Goal: Obtain resource: Download file/media

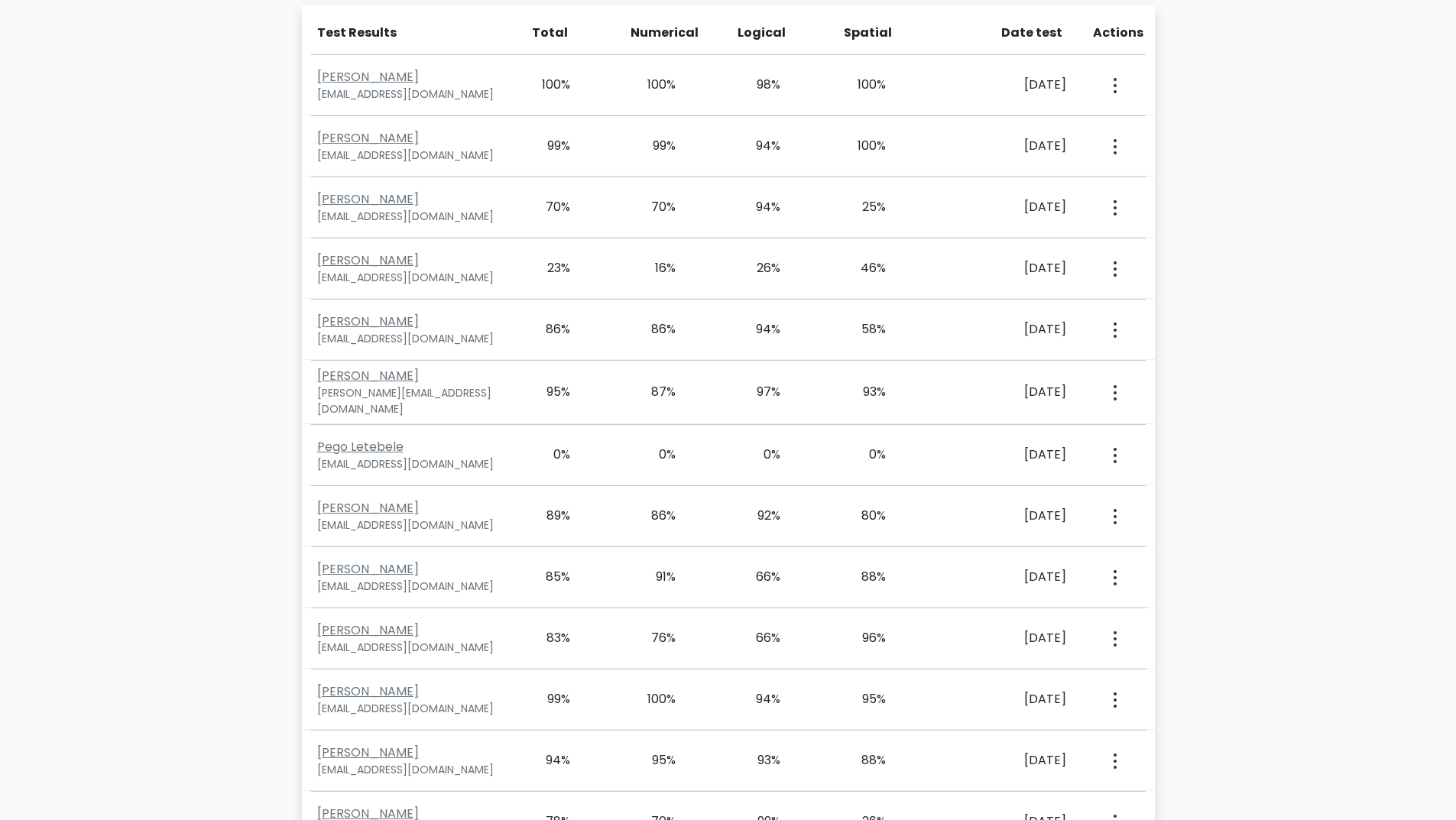
scroll to position [4454, 0]
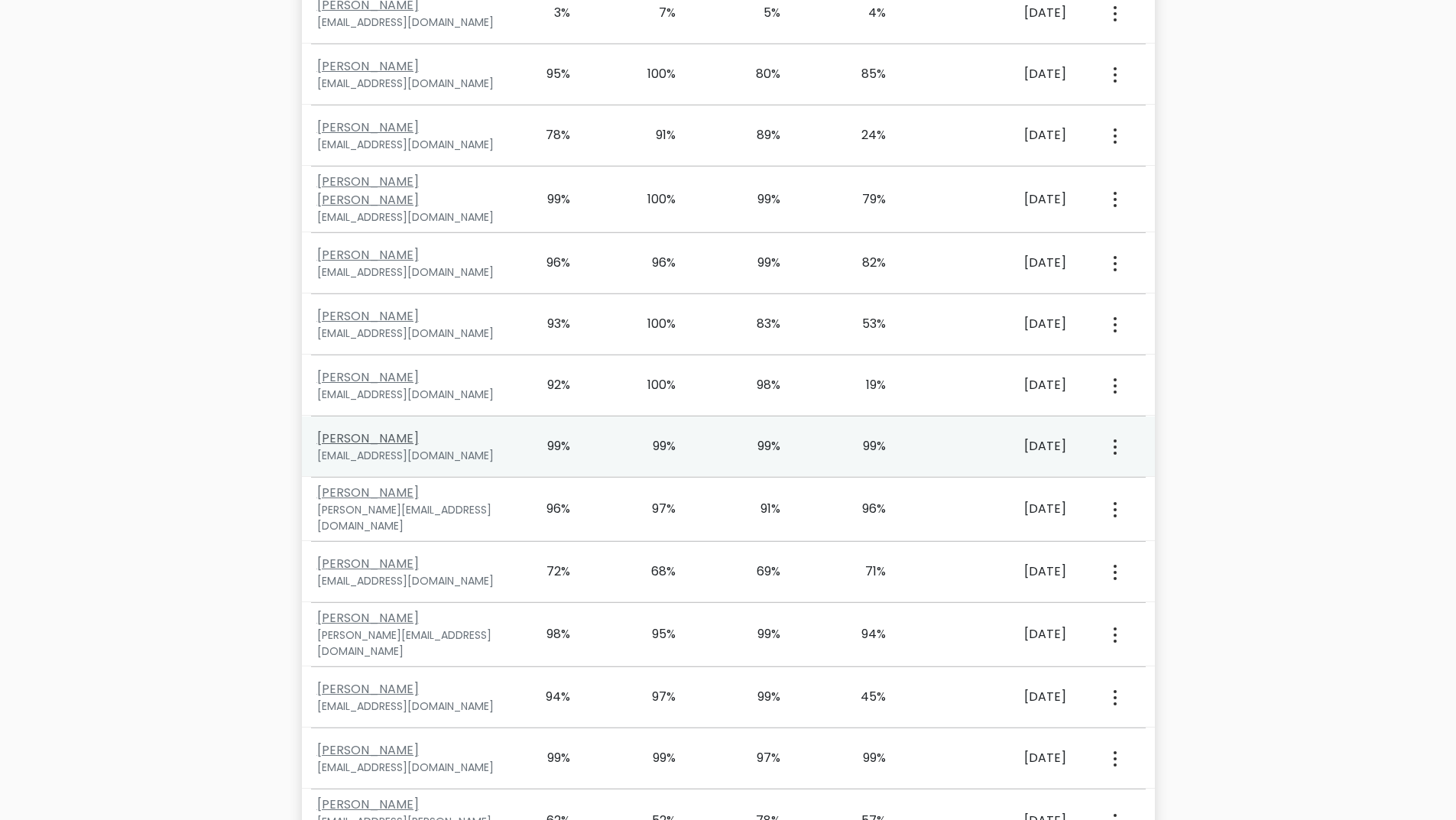
click at [383, 429] on link "[PERSON_NAME]" at bounding box center [368, 438] width 102 height 18
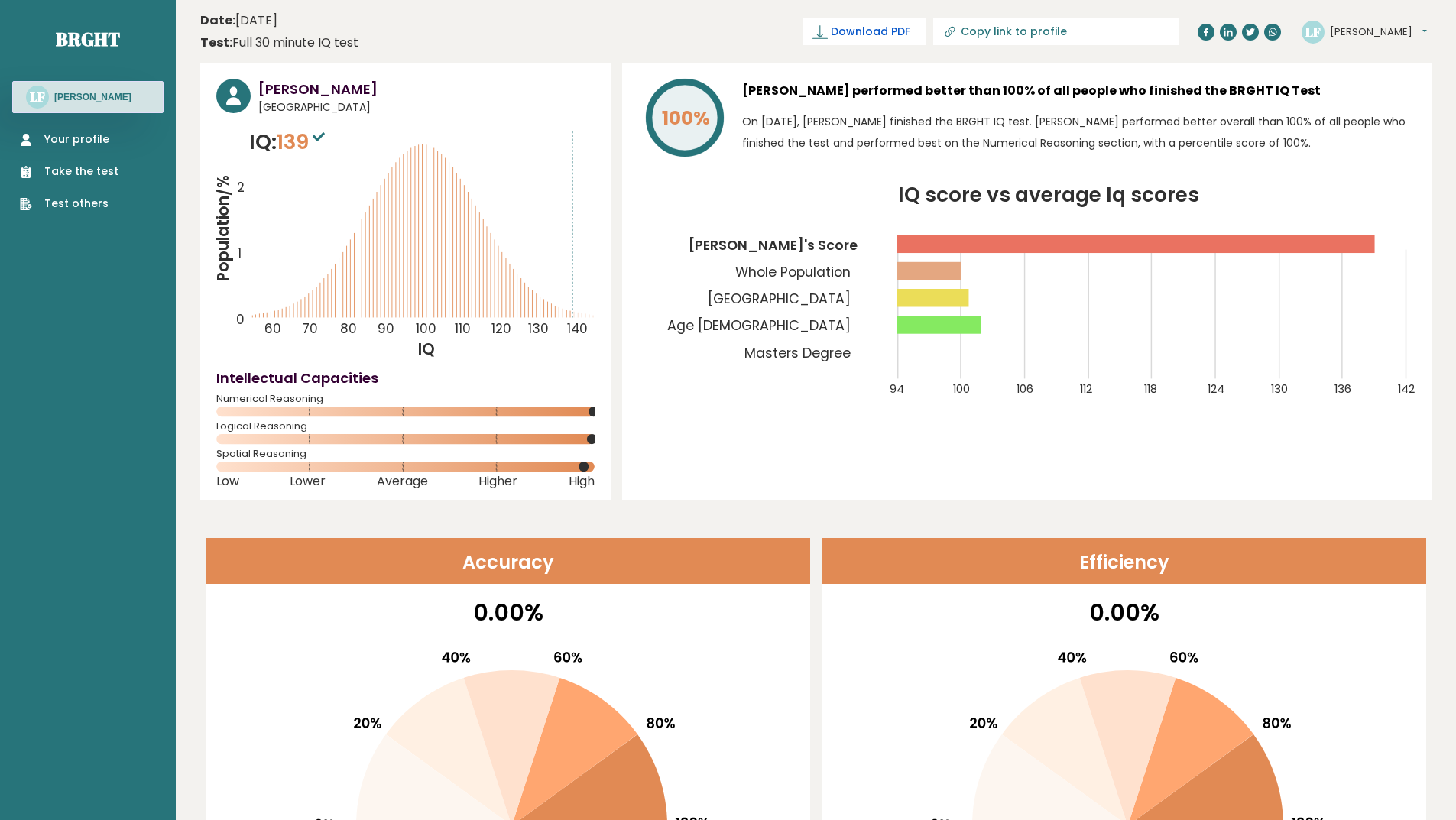
click at [910, 36] on span "Download PDF" at bounding box center [870, 32] width 80 height 16
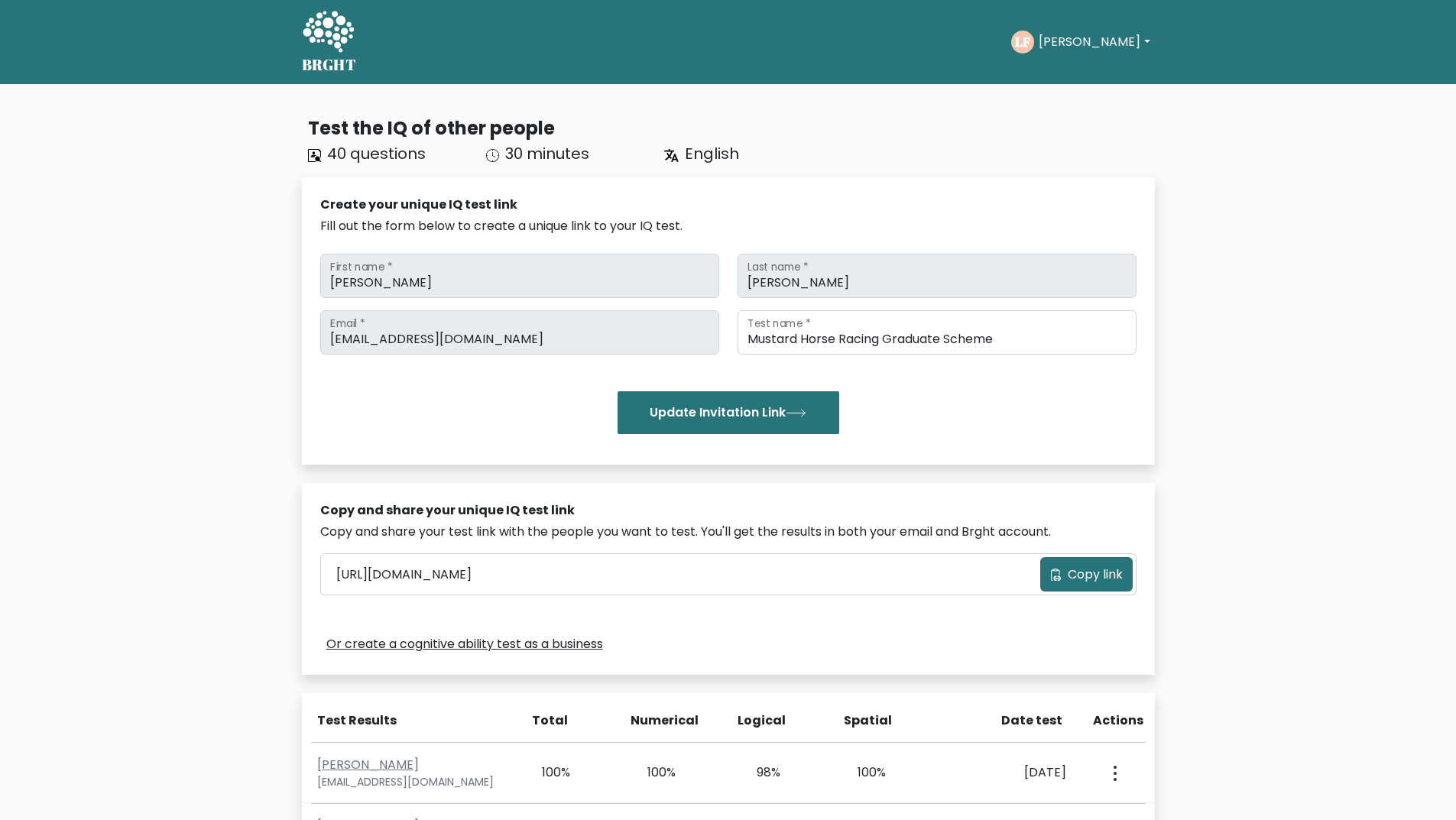
scroll to position [1454, 0]
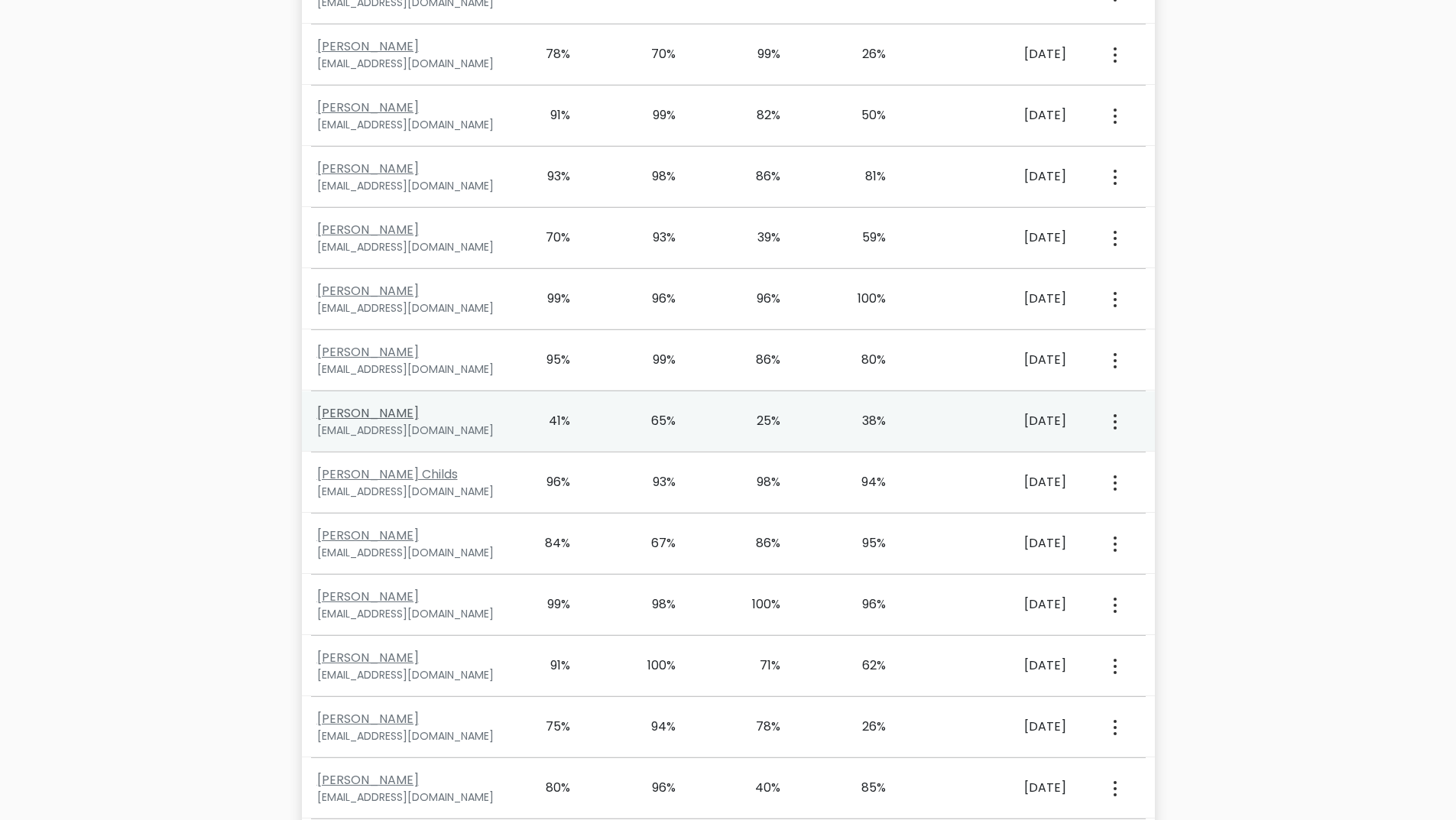
click at [370, 410] on link "Rohit Chavan" at bounding box center [368, 413] width 102 height 18
